Goal: Task Accomplishment & Management: Use online tool/utility

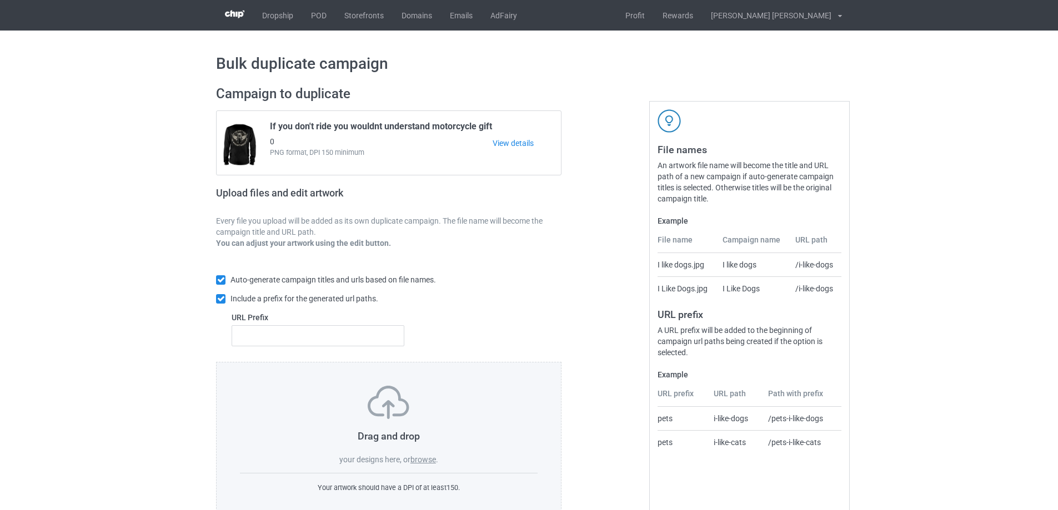
click at [435, 459] on label "browse" at bounding box center [423, 459] width 26 height 9
click at [0, 0] on input "browse" at bounding box center [0, 0] width 0 height 0
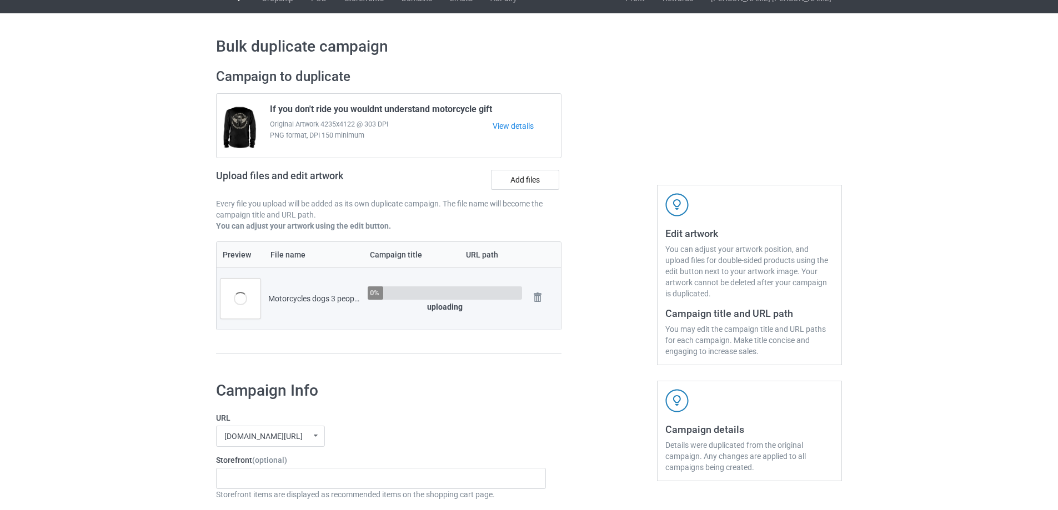
scroll to position [333, 0]
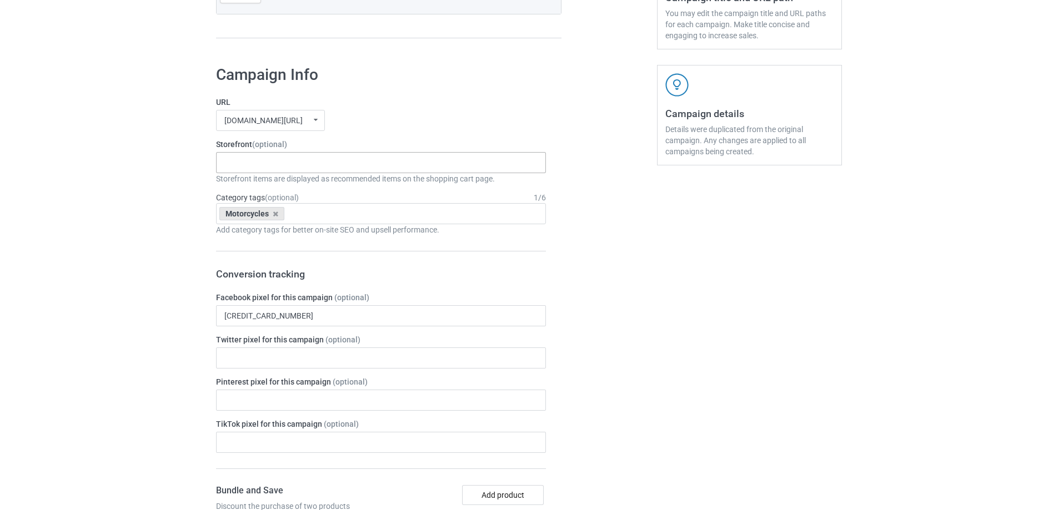
click at [257, 162] on div "Gifts For Bikers No Hobby [DATE] Hide And Seek World Champion Sasquatch I Love …" at bounding box center [381, 162] width 330 height 21
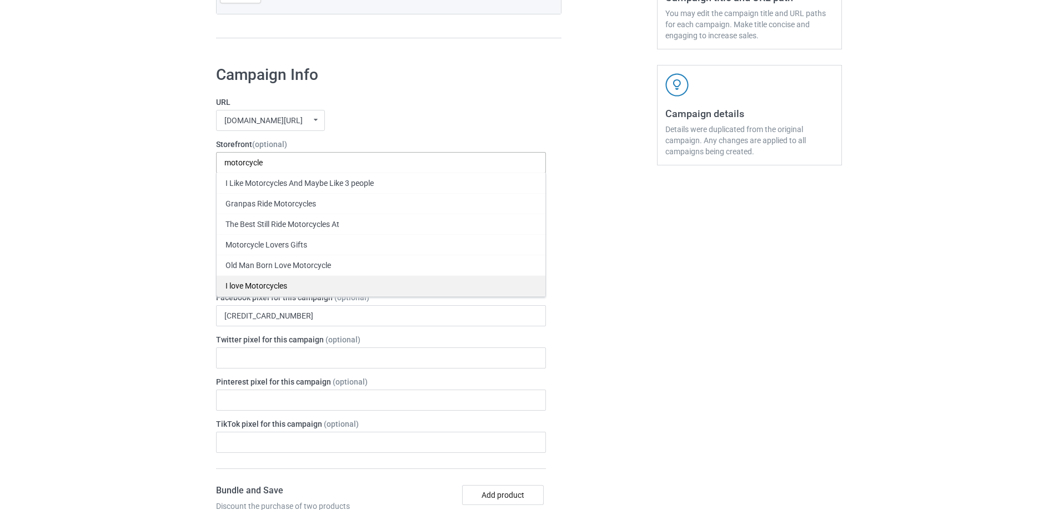
type input "motorcycle"
click at [288, 292] on div "I love Motorcycles" at bounding box center [381, 285] width 329 height 21
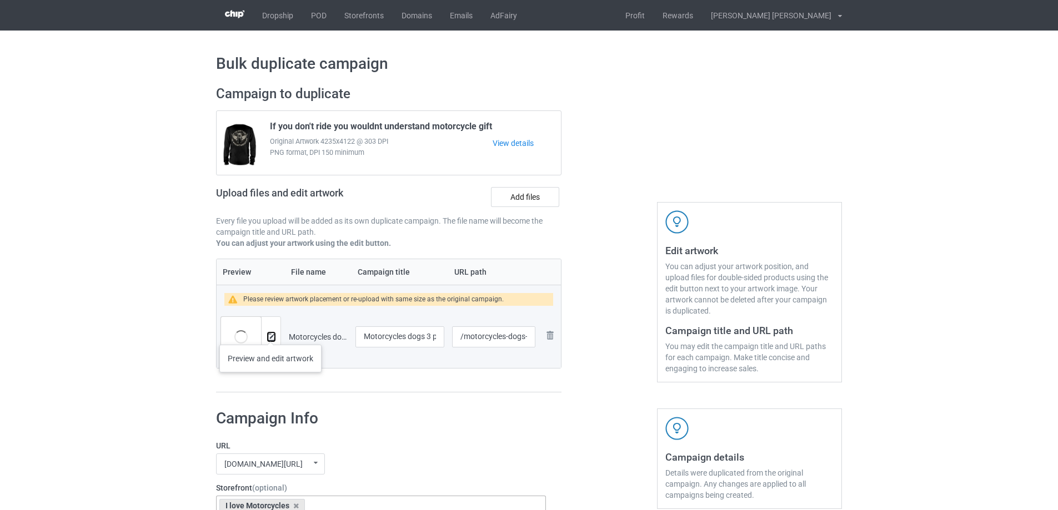
click at [270, 335] on img at bounding box center [271, 337] width 7 height 7
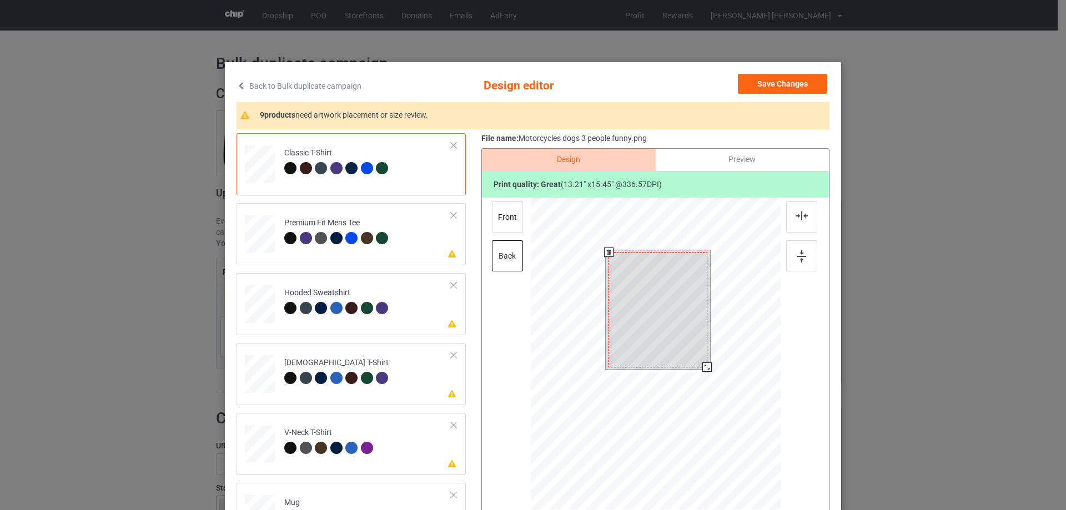
click at [705, 369] on div at bounding box center [706, 367] width 9 height 9
click at [773, 82] on button "Save Changes" at bounding box center [782, 84] width 89 height 20
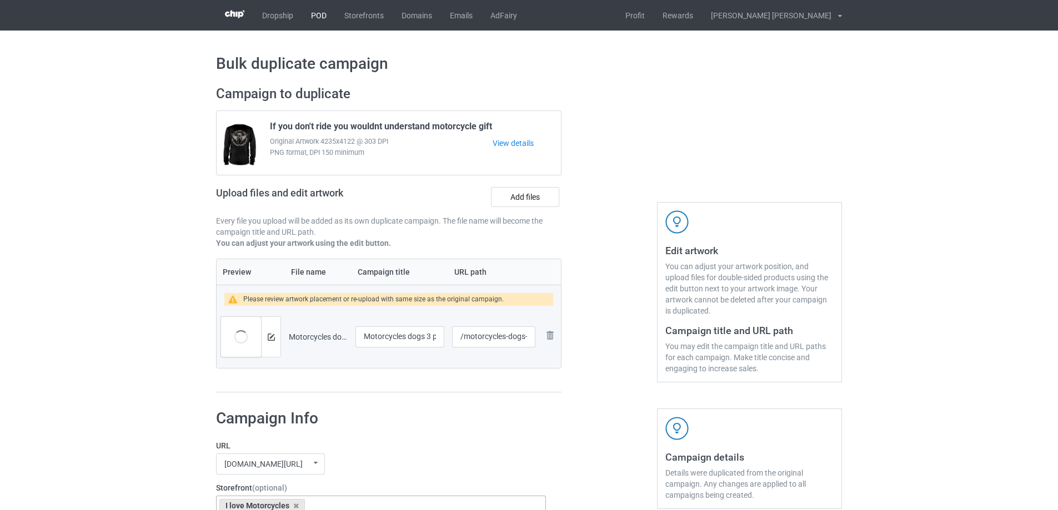
click at [320, 14] on link "POD" at bounding box center [318, 15] width 33 height 31
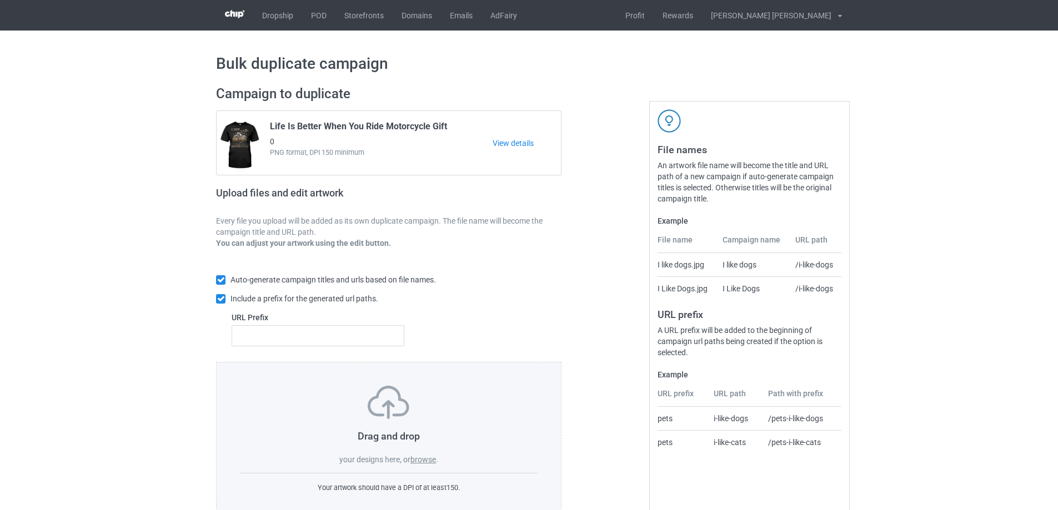
click at [421, 460] on label "browse" at bounding box center [423, 459] width 26 height 9
click at [0, 0] on input "browse" at bounding box center [0, 0] width 0 height 0
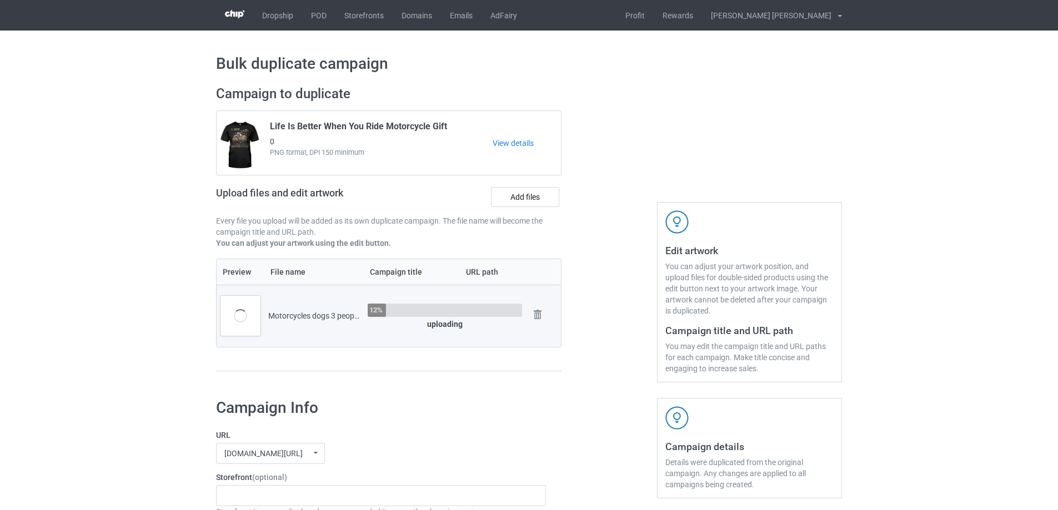
scroll to position [278, 0]
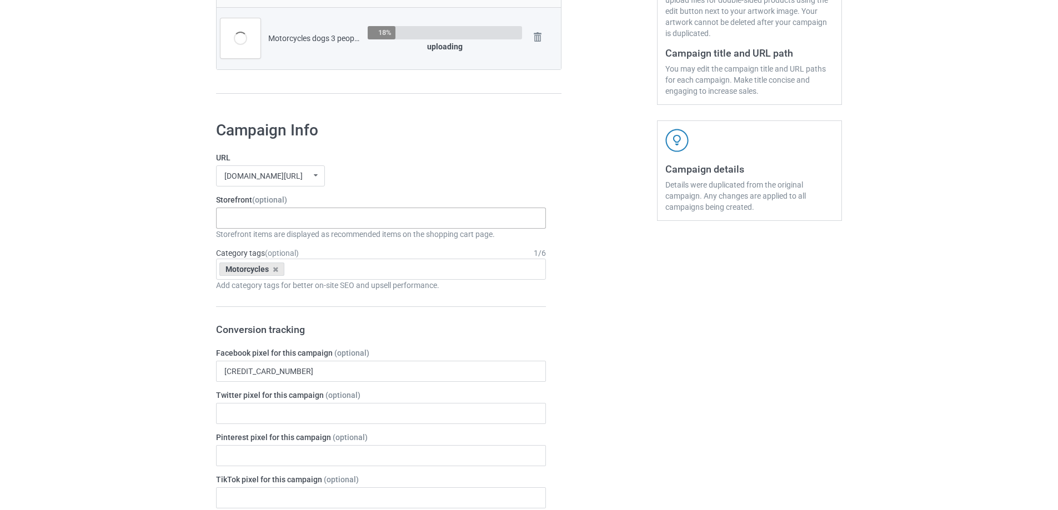
click at [245, 219] on div "Gifts For Bikers No Hobby [DATE] Hide And Seek World Champion Sasquatch I Love …" at bounding box center [381, 218] width 330 height 21
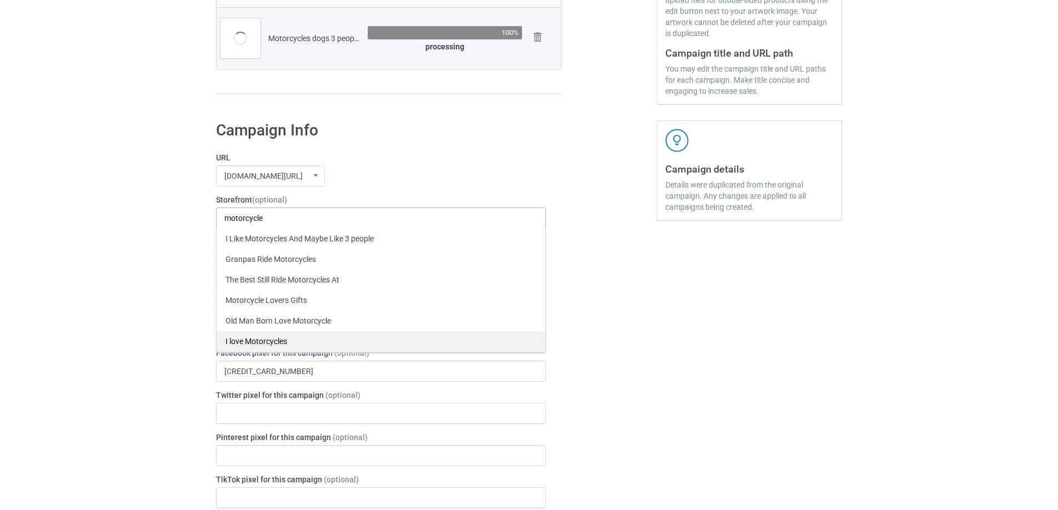
type input "motorcycle"
click at [283, 340] on div "I love Motorcycles" at bounding box center [381, 341] width 329 height 21
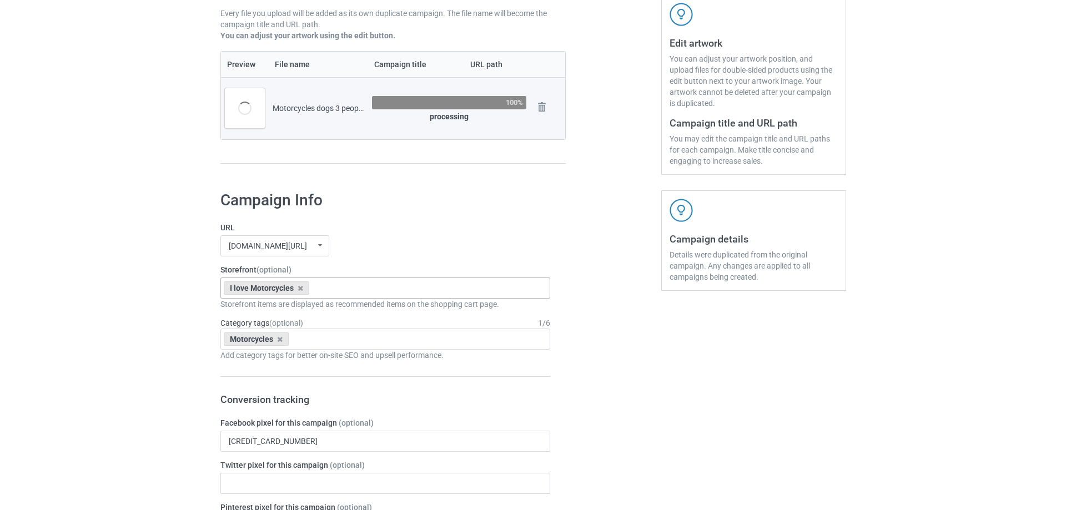
scroll to position [111, 0]
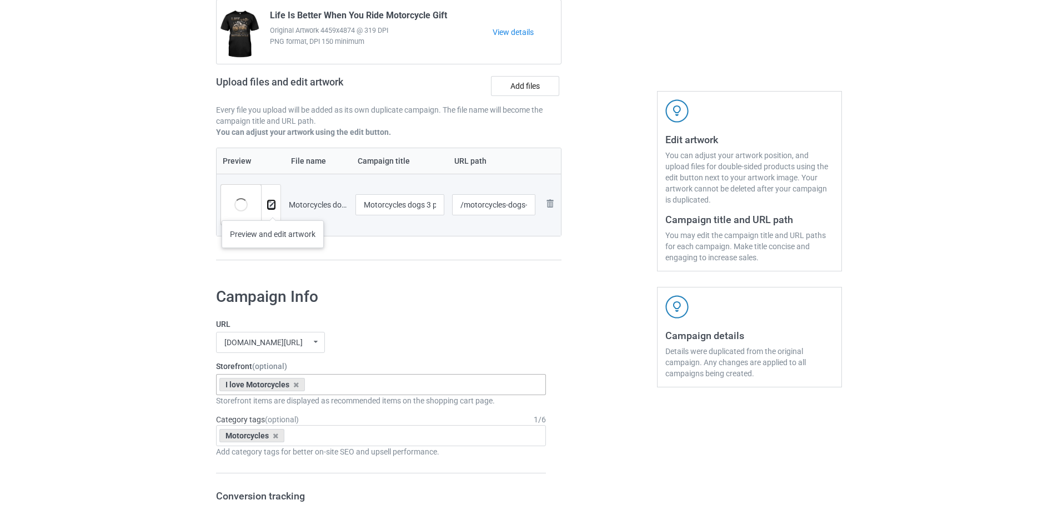
click at [273, 209] on button at bounding box center [271, 204] width 7 height 9
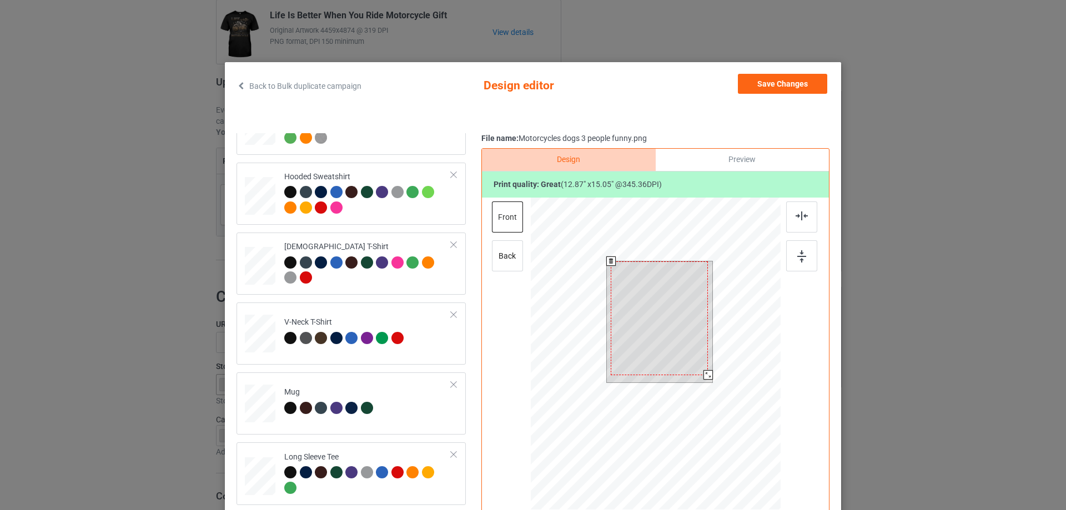
drag, startPoint x: 702, startPoint y: 369, endPoint x: 701, endPoint y: 374, distance: 5.6
click at [704, 374] on div at bounding box center [708, 374] width 9 height 9
click at [323, 392] on div "Mug" at bounding box center [330, 400] width 92 height 26
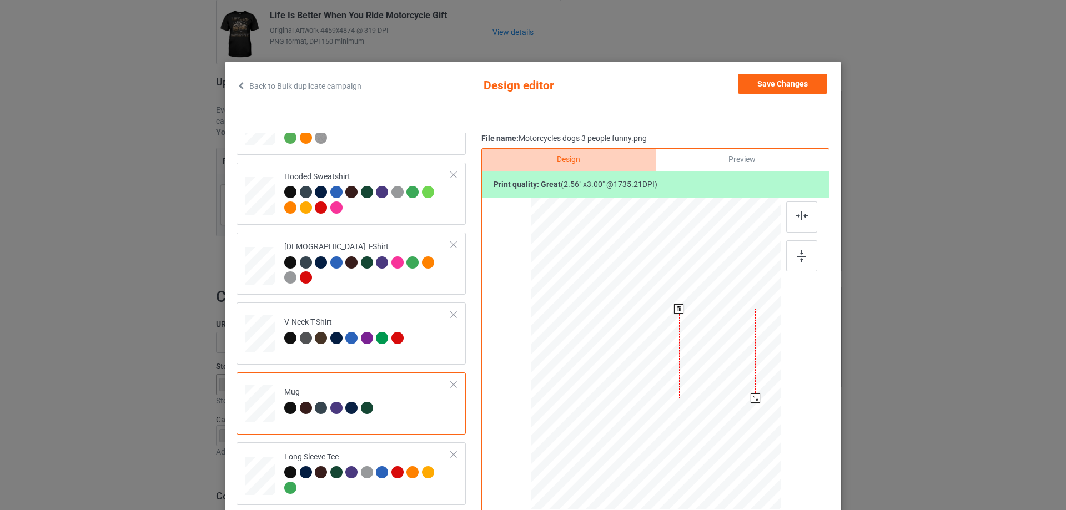
click at [754, 395] on div at bounding box center [755, 398] width 9 height 9
click at [796, 82] on button "Save Changes" at bounding box center [782, 84] width 89 height 20
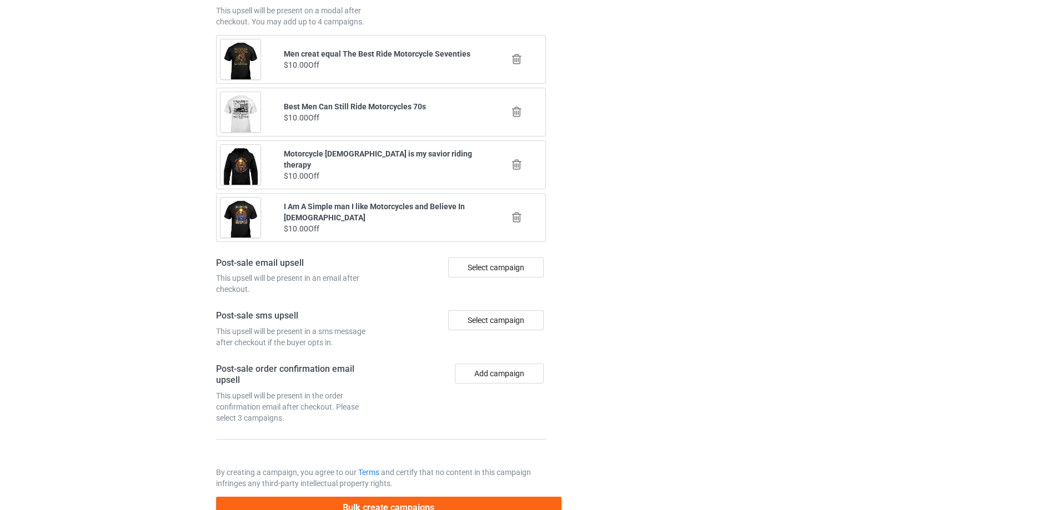
scroll to position [1293, 0]
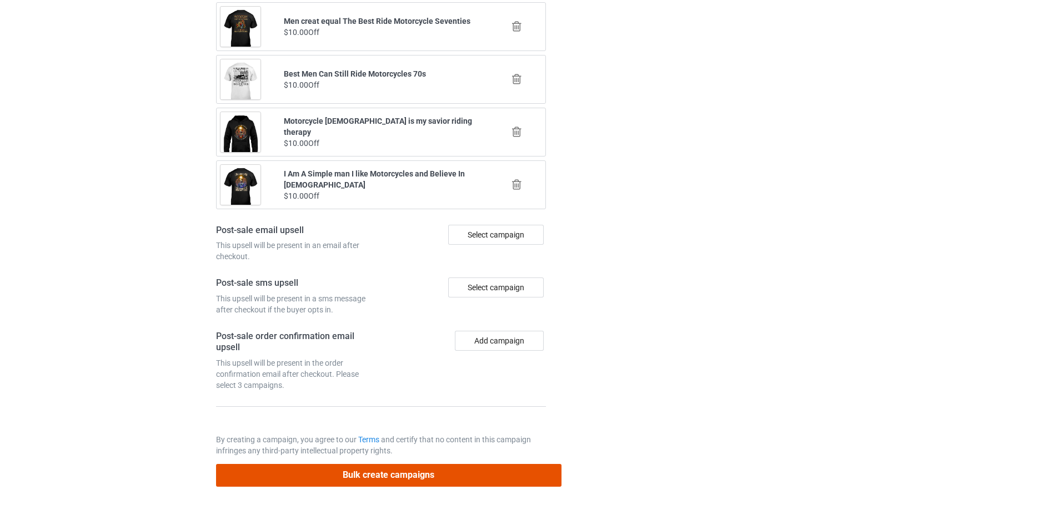
click at [328, 468] on button "Bulk create campaigns" at bounding box center [388, 475] width 345 height 23
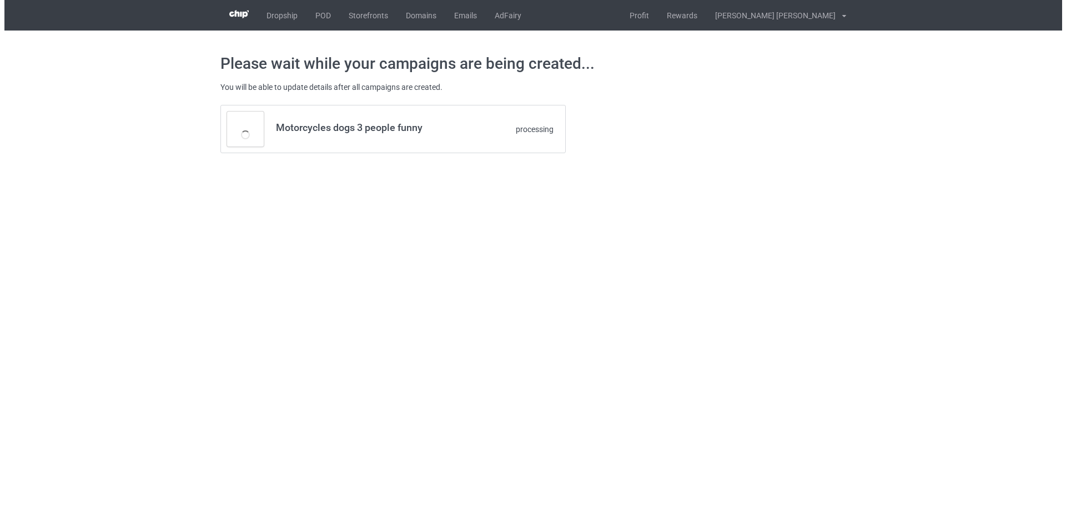
scroll to position [0, 0]
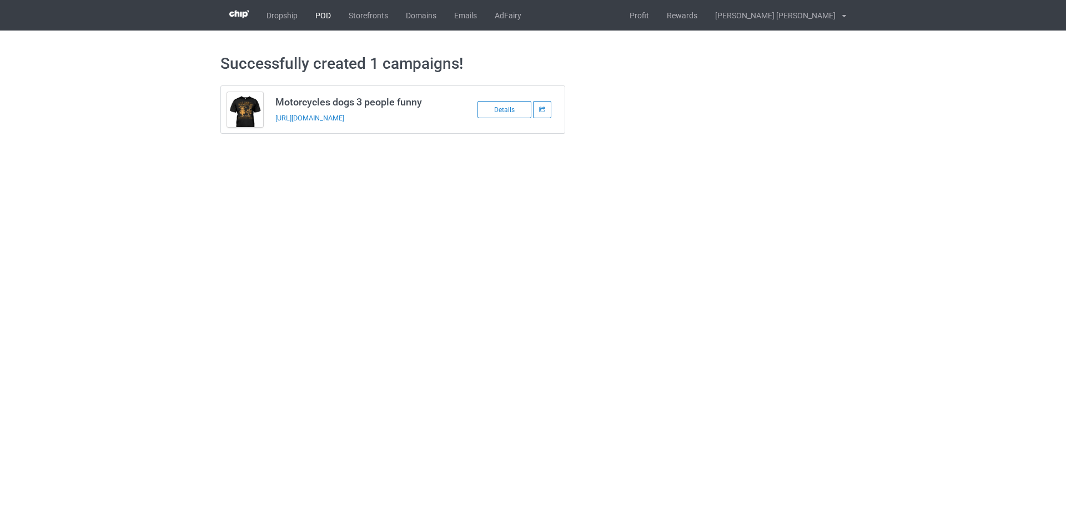
click at [326, 17] on link "POD" at bounding box center [323, 15] width 33 height 31
